Goal: Task Accomplishment & Management: Manage account settings

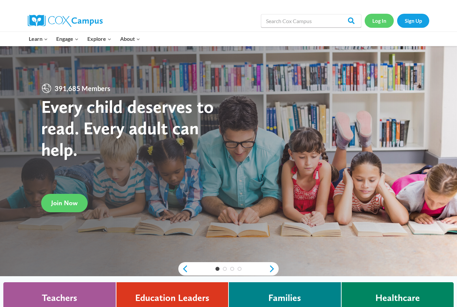
click at [374, 20] on link "Log In" at bounding box center [379, 21] width 29 height 14
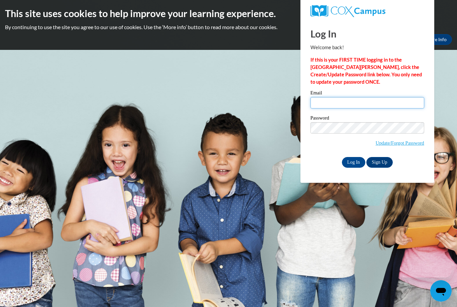
click at [323, 106] on input "Email" at bounding box center [368, 102] width 114 height 11
type input "jcruzaco@students.kennesaw.edu"
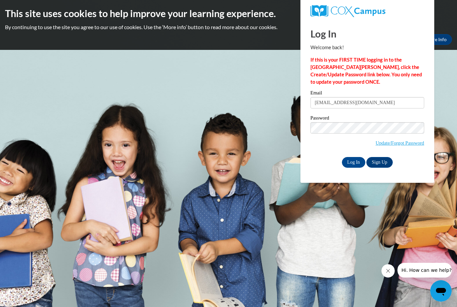
click at [354, 162] on input "Log In" at bounding box center [353, 162] width 23 height 11
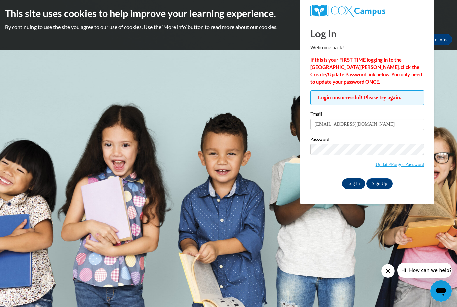
click at [346, 182] on input "Log In" at bounding box center [353, 183] width 23 height 11
